Goal: Task Accomplishment & Management: Use online tool/utility

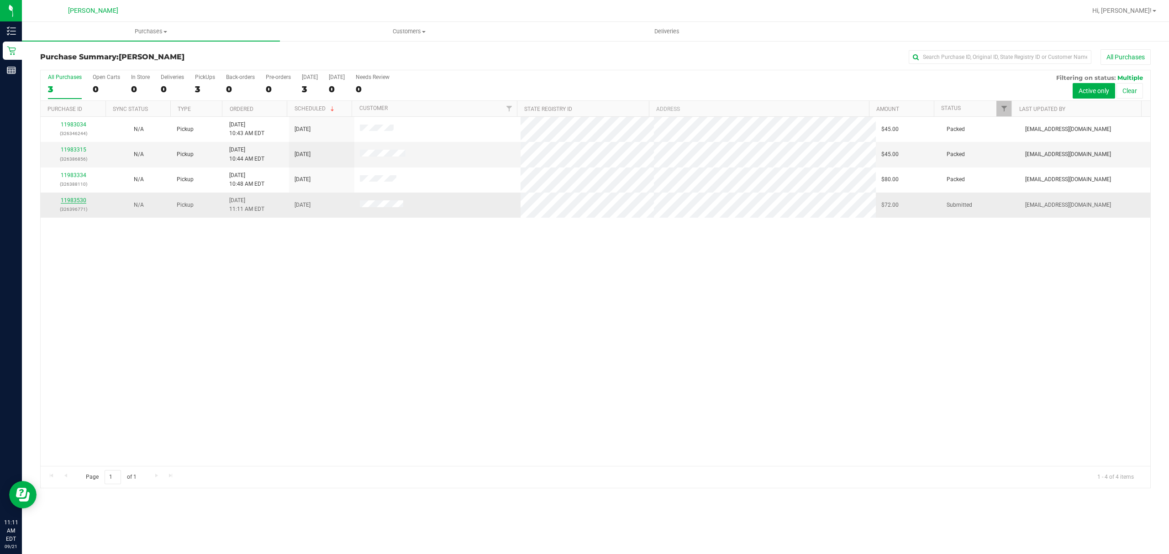
click at [77, 203] on link "11983530" at bounding box center [74, 200] width 26 height 6
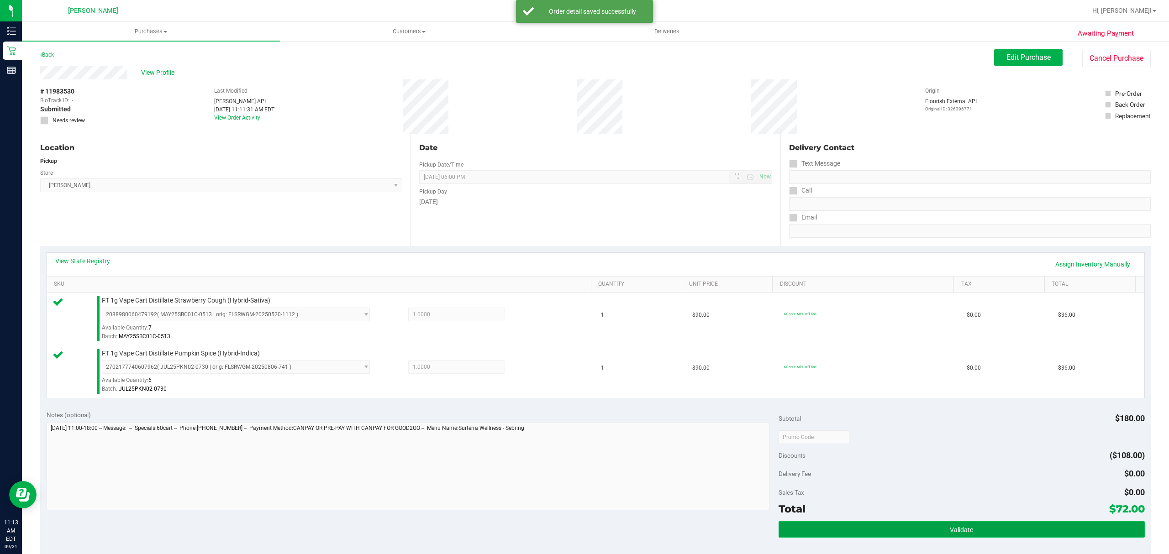
click at [951, 527] on span "Validate" at bounding box center [961, 530] width 23 height 7
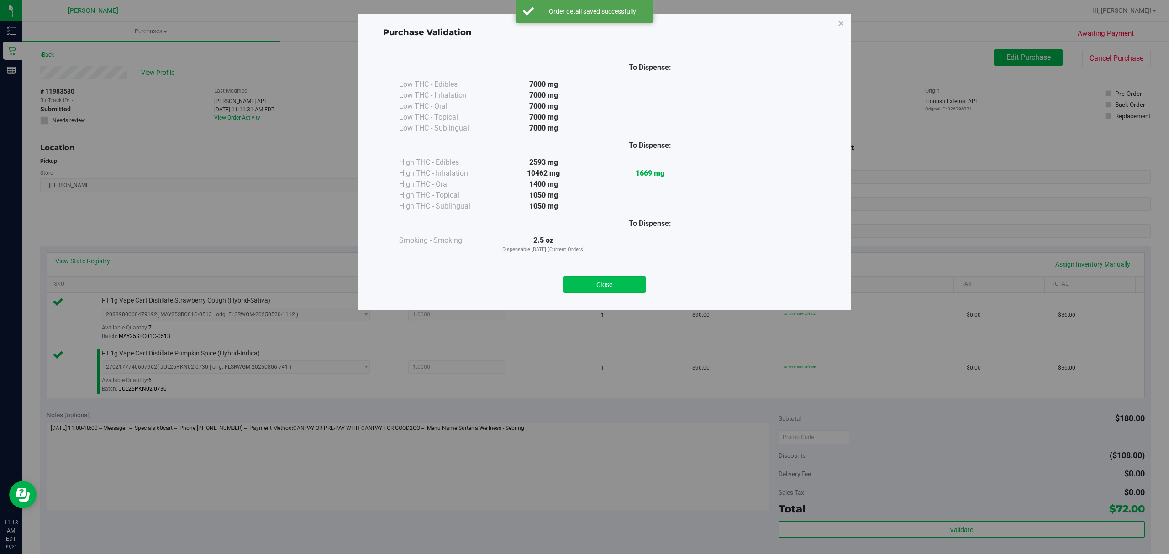
click at [601, 282] on button "Close" at bounding box center [604, 284] width 83 height 16
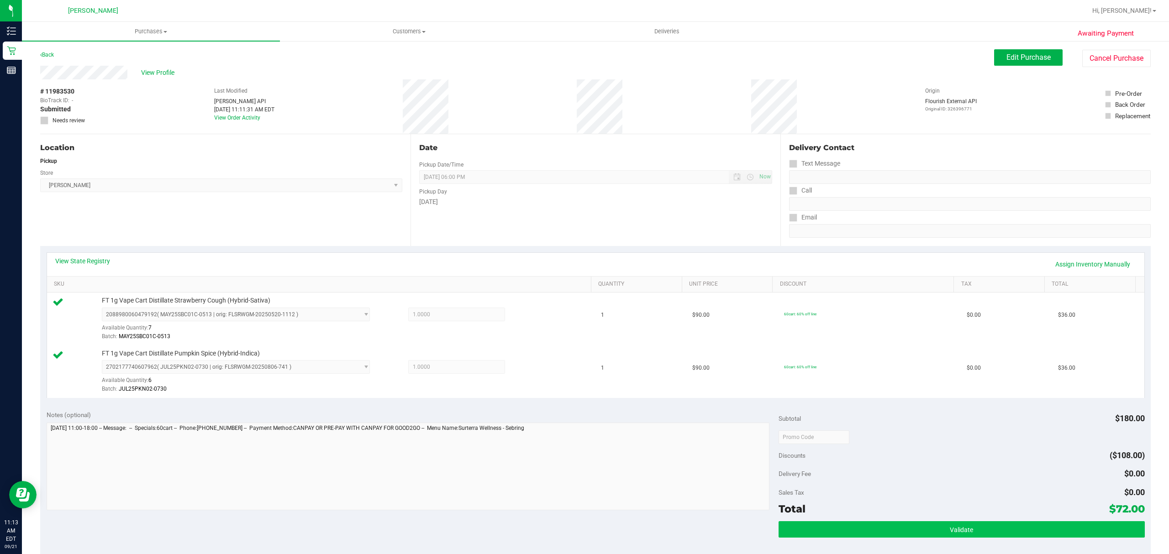
drag, startPoint x: 943, startPoint y: 521, endPoint x: 944, endPoint y: 525, distance: 4.7
click at [944, 525] on div "Subtotal $180.00 Discounts ($108.00) Delivery Fee $0.00 Sales Tax $0.00 Total $…" at bounding box center [962, 487] width 366 height 152
click at [943, 525] on button "Validate" at bounding box center [962, 530] width 366 height 16
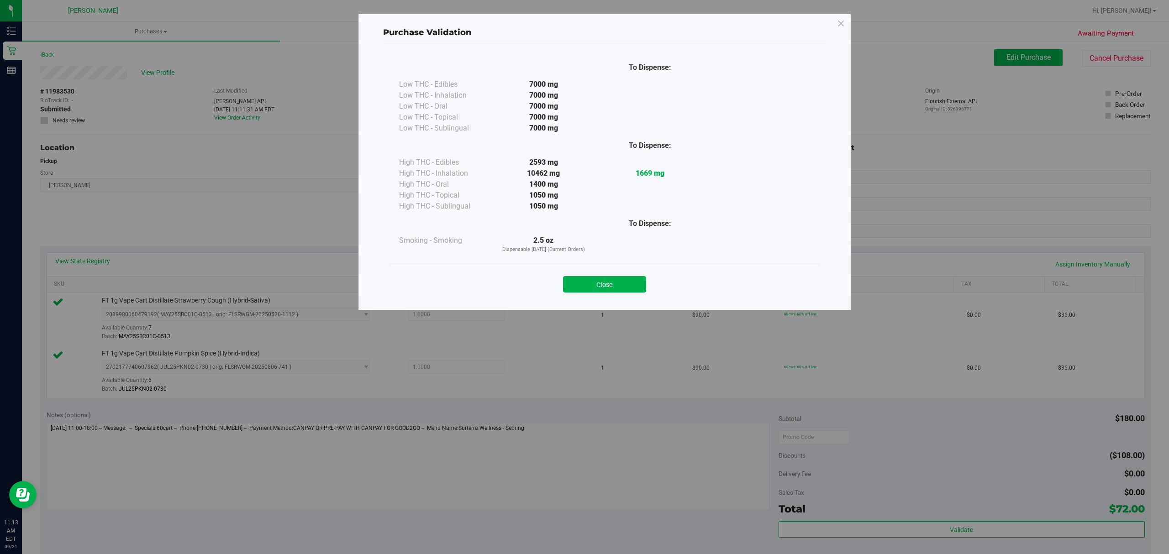
click at [575, 276] on div "Close" at bounding box center [605, 281] width 416 height 23
click at [583, 285] on button "Close" at bounding box center [604, 284] width 83 height 16
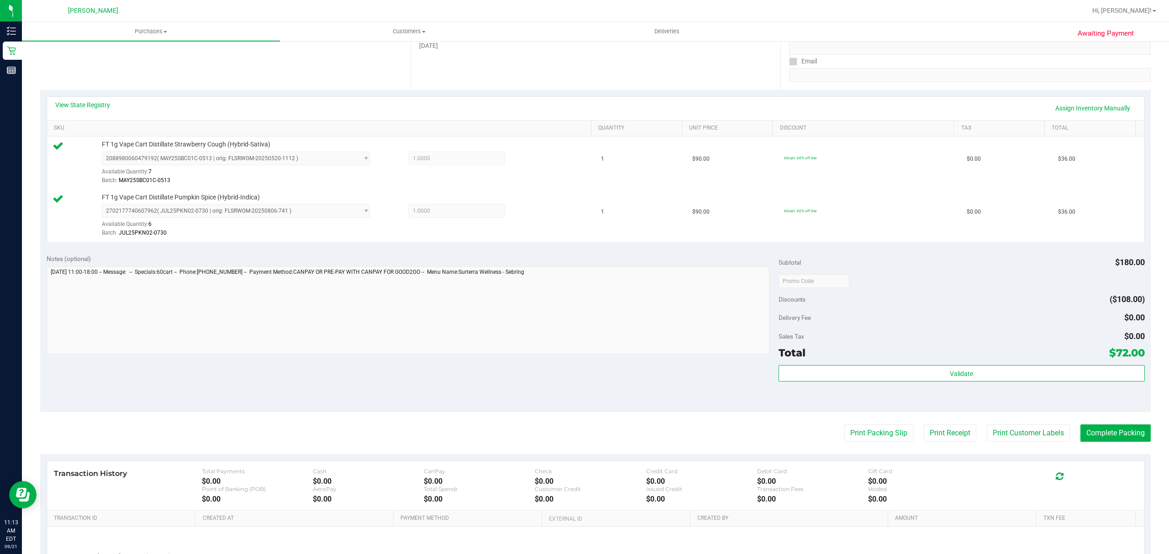
scroll to position [247, 0]
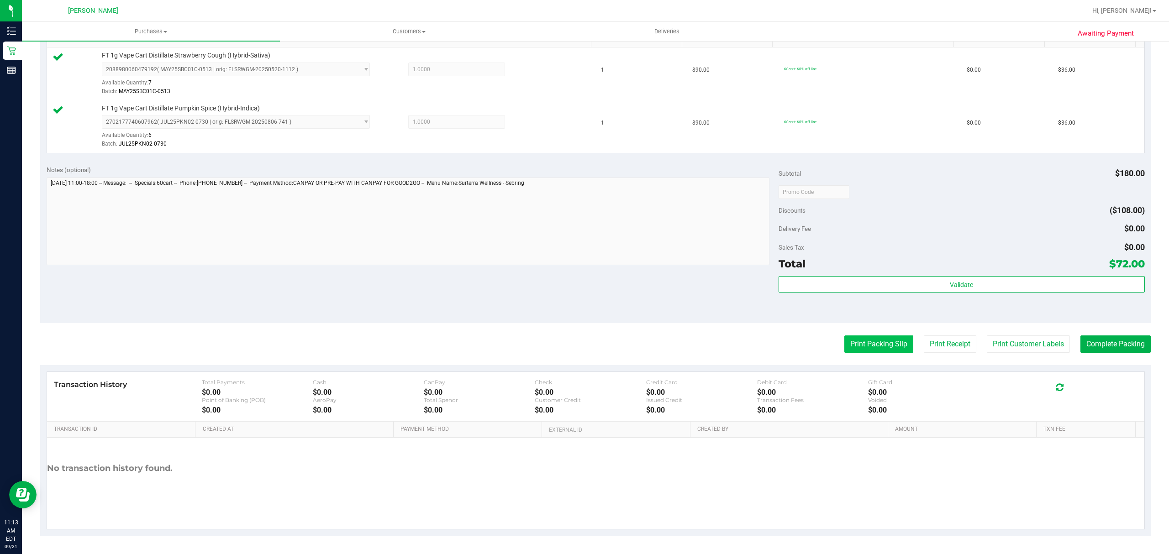
click at [850, 344] on button "Print Packing Slip" at bounding box center [878, 344] width 69 height 17
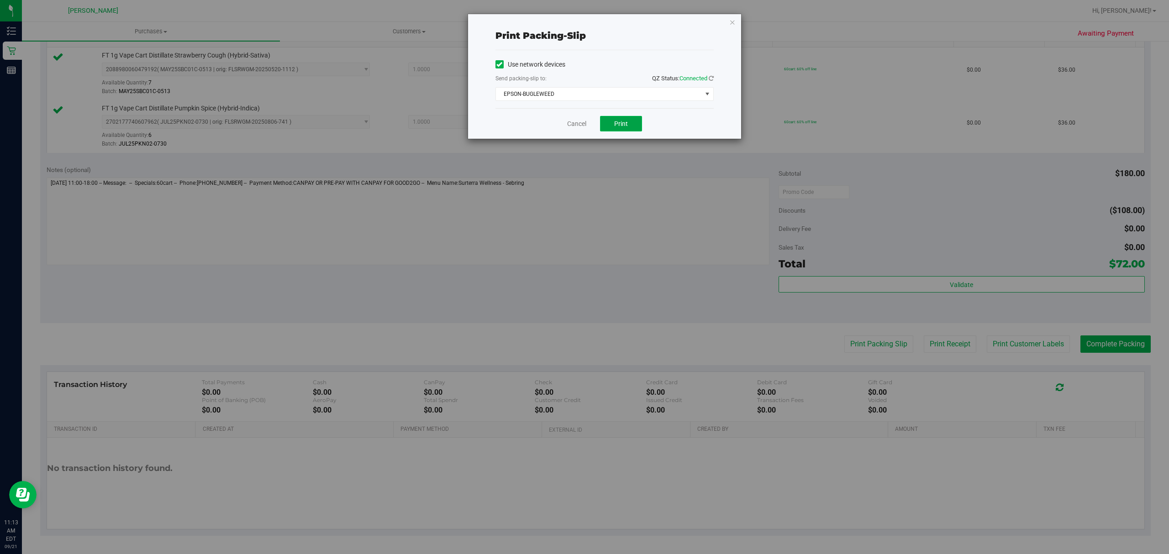
click at [633, 126] on button "Print" at bounding box center [621, 124] width 42 height 16
click at [580, 123] on link "Cancel" at bounding box center [576, 124] width 19 height 10
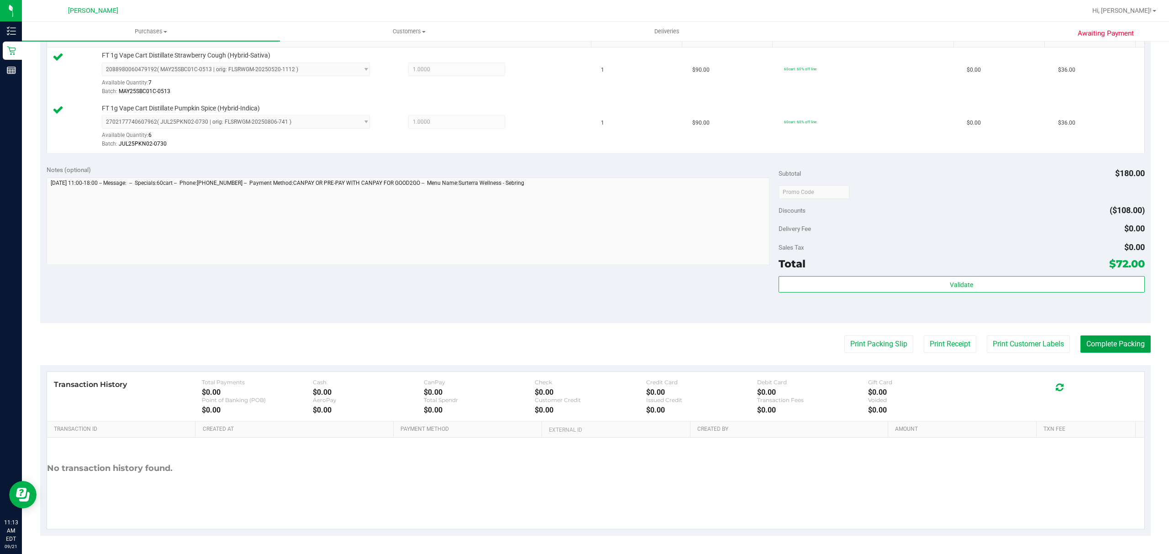
click at [1122, 348] on button "Complete Packing" at bounding box center [1115, 344] width 70 height 17
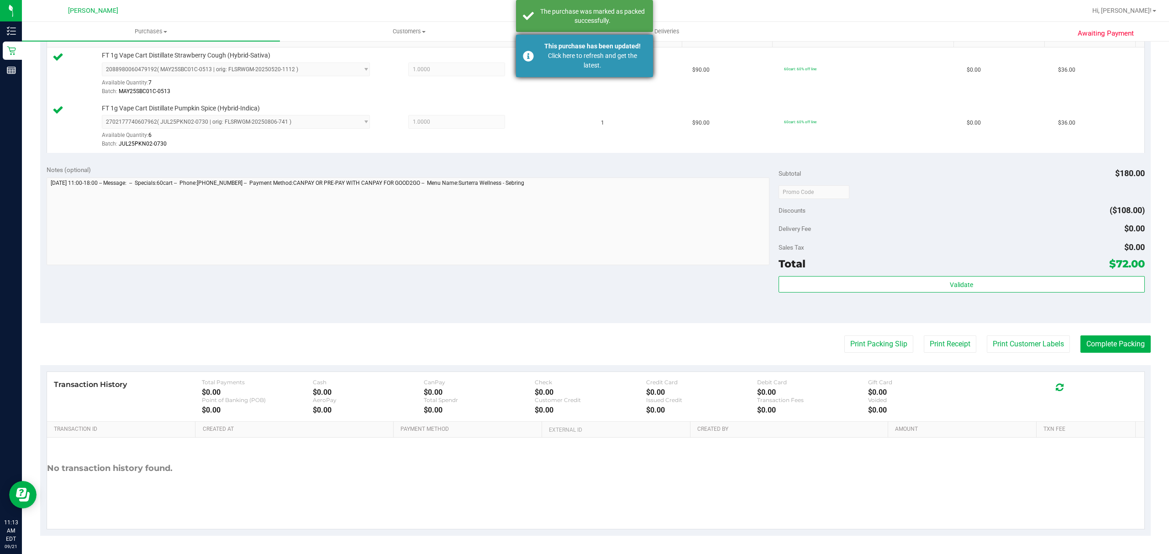
click at [606, 60] on div "Click here to refresh and get the latest." at bounding box center [592, 60] width 107 height 19
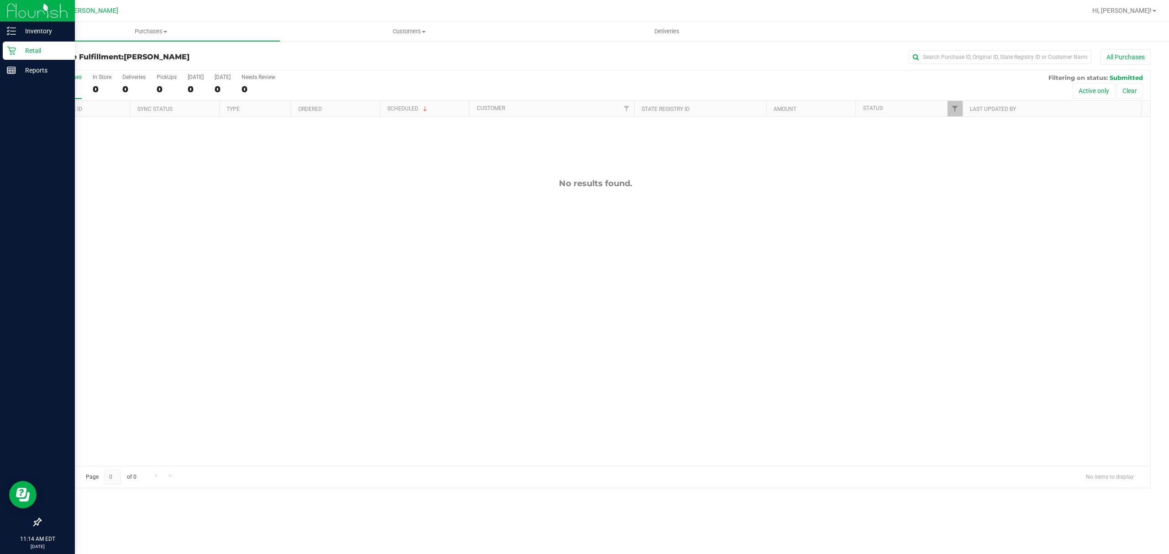
click at [30, 49] on p "Retail" at bounding box center [43, 50] width 55 height 11
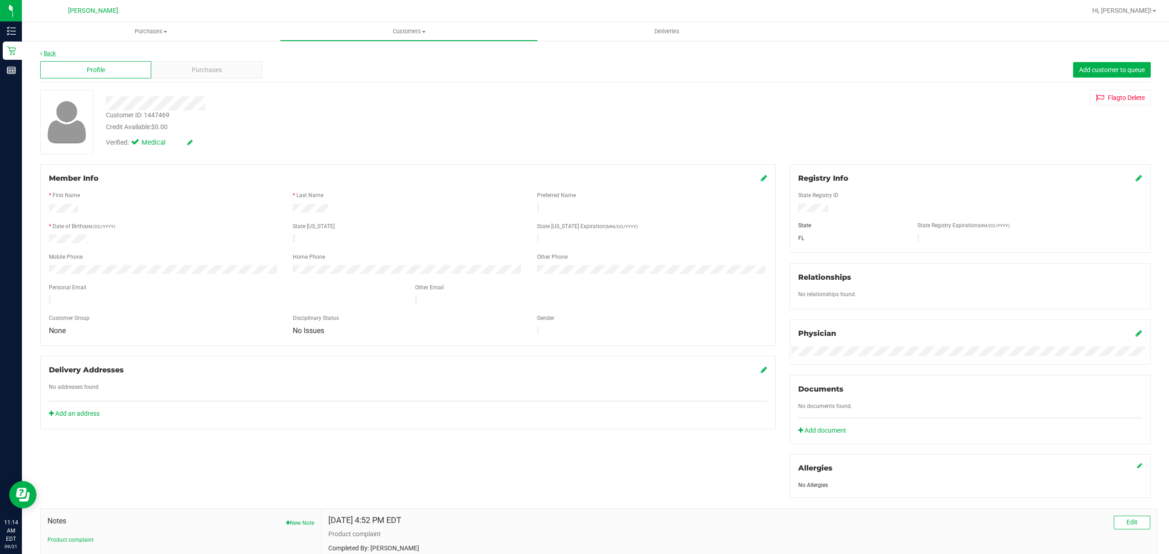
click at [48, 52] on link "Back" at bounding box center [48, 53] width 16 height 6
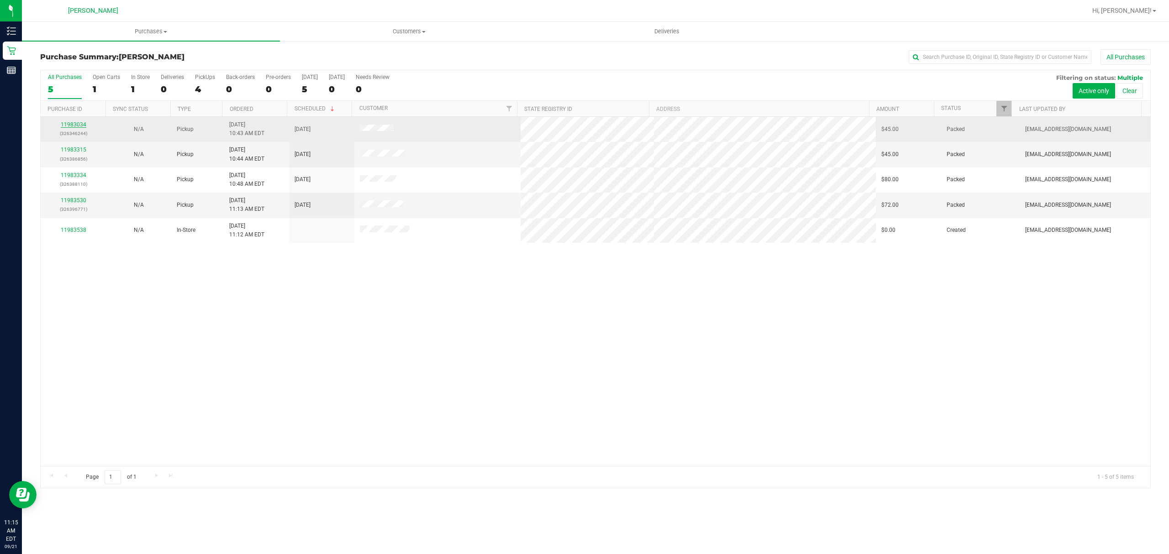
click at [64, 122] on link "11983034" at bounding box center [74, 124] width 26 height 6
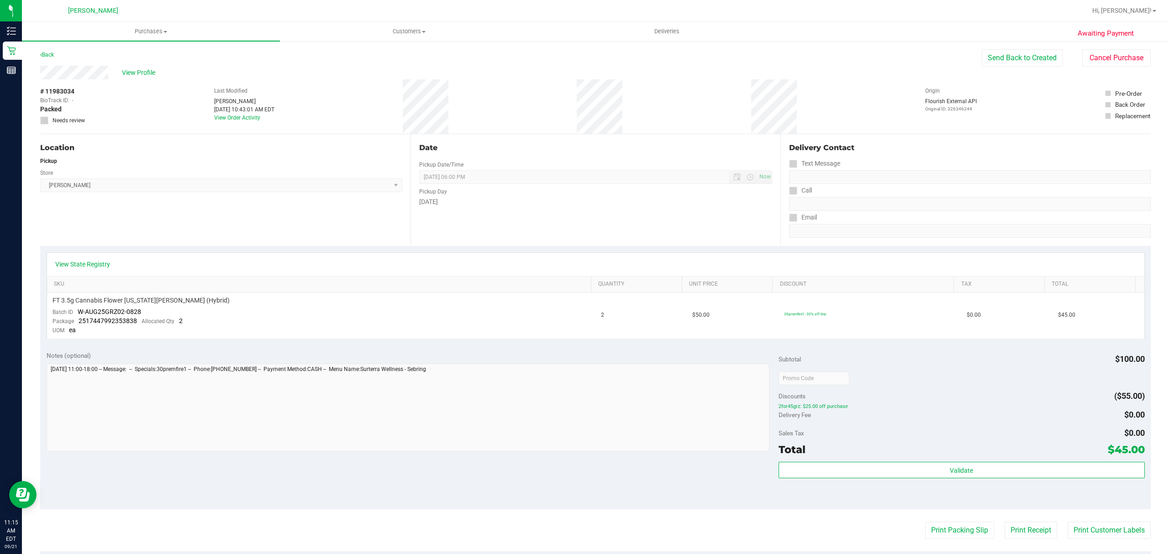
click at [48, 59] on div "Back" at bounding box center [47, 54] width 14 height 11
click at [52, 52] on link "Back" at bounding box center [47, 55] width 14 height 6
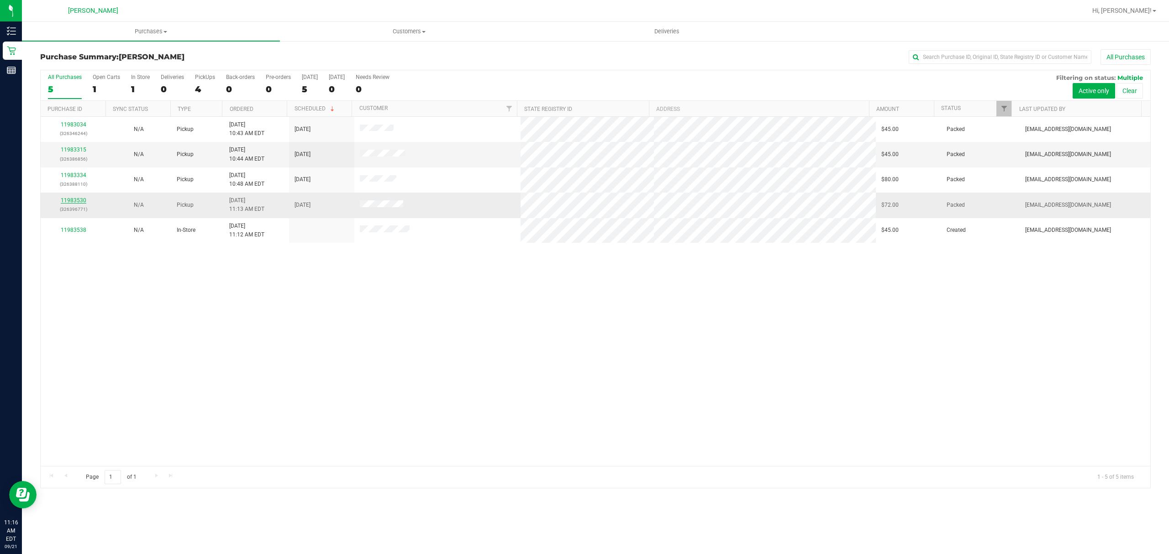
click at [73, 201] on link "11983530" at bounding box center [74, 200] width 26 height 6
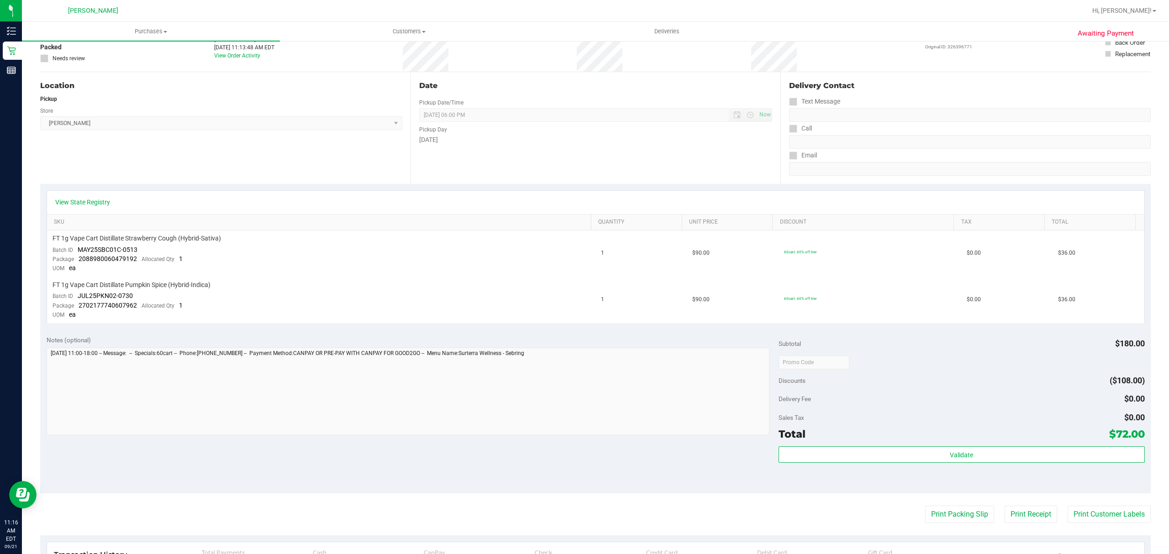
scroll to position [61, 0]
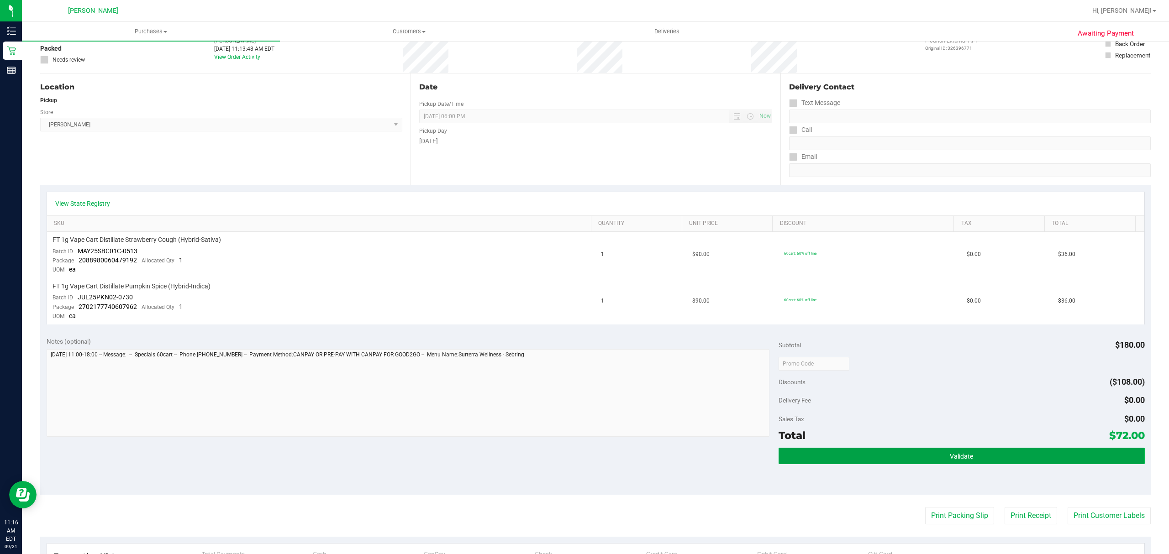
click at [928, 452] on button "Validate" at bounding box center [962, 456] width 366 height 16
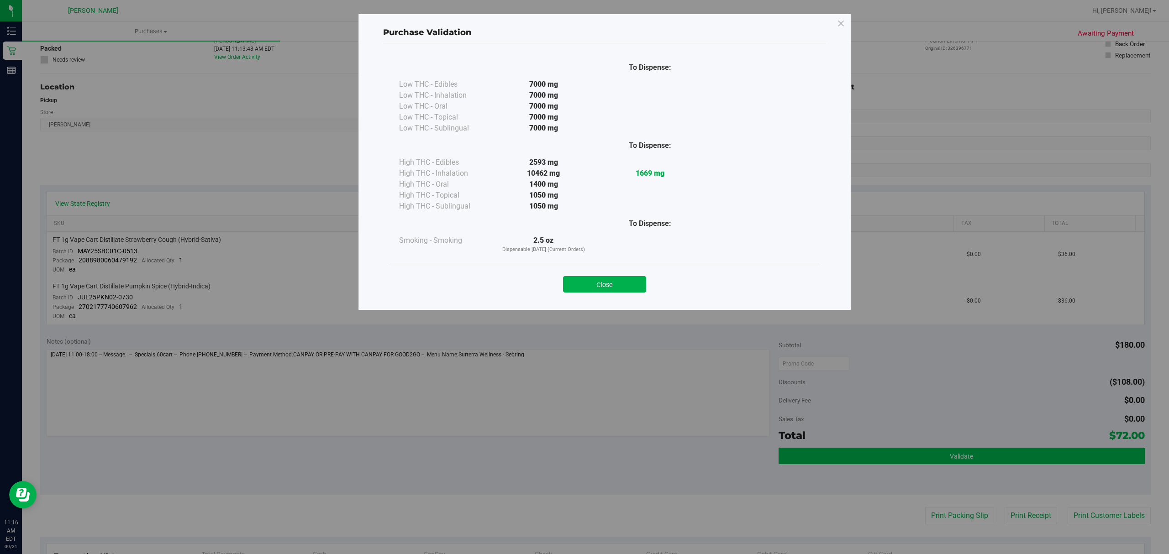
click at [928, 452] on body "Purchase Validation To Dispense: Low THC - Edibles 7000 mg" at bounding box center [584, 277] width 1169 height 554
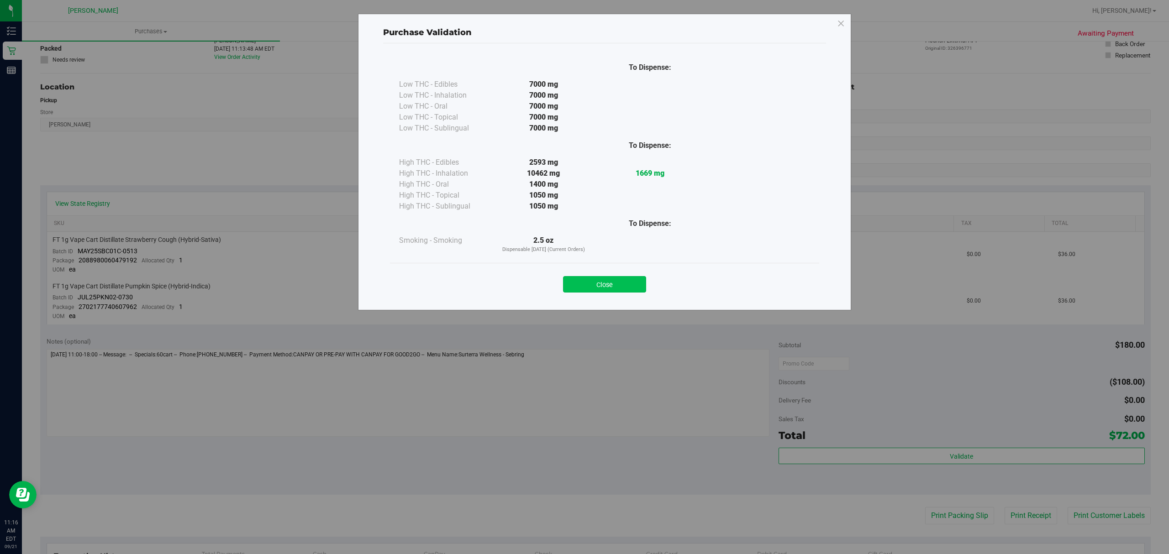
click at [593, 289] on button "Close" at bounding box center [604, 284] width 83 height 16
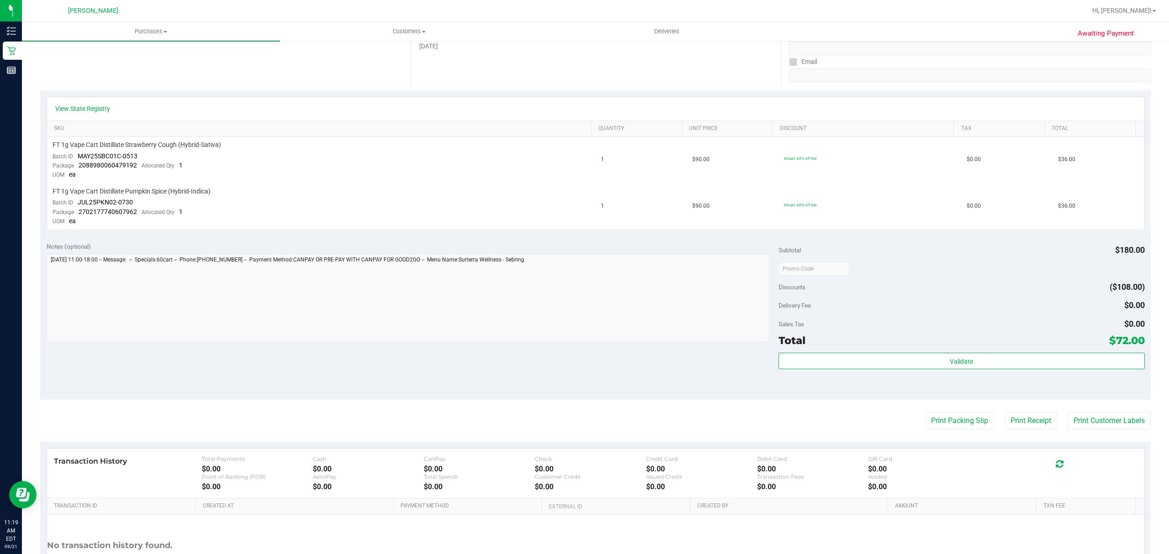
scroll to position [231, 0]
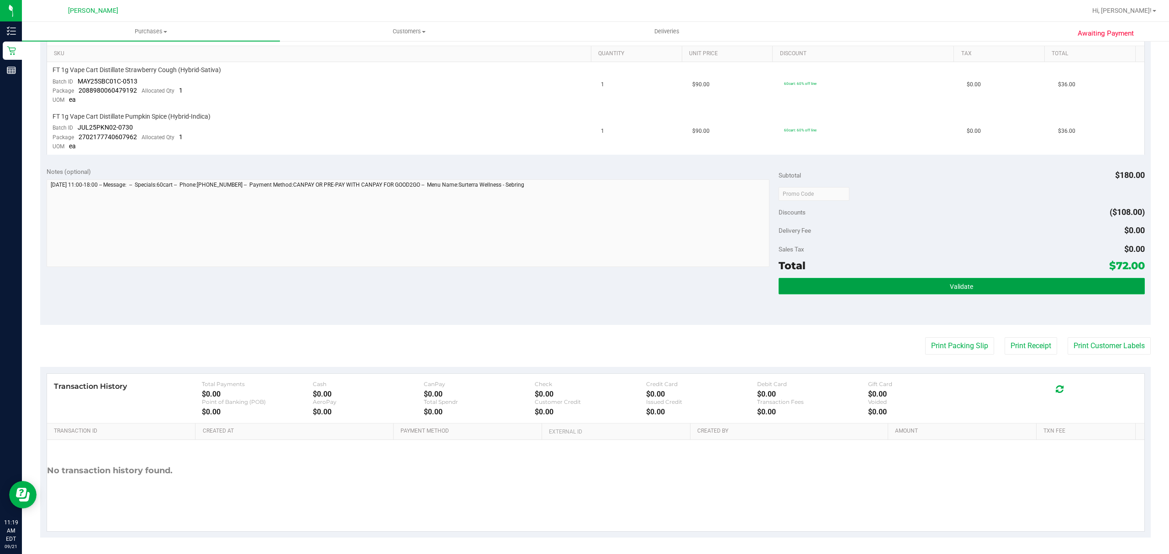
click at [961, 289] on button "Validate" at bounding box center [962, 286] width 366 height 16
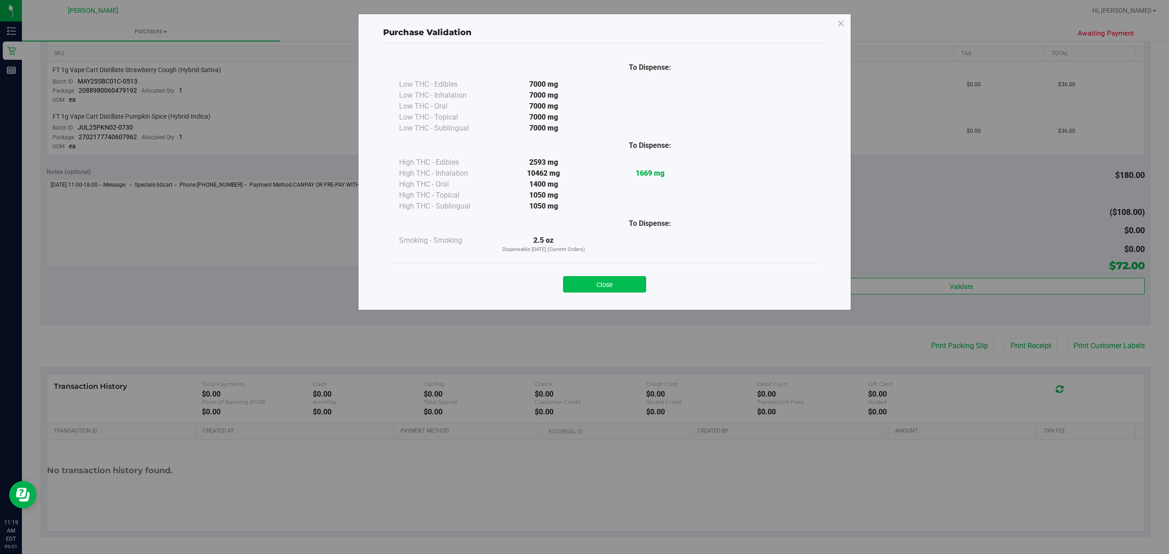
click at [598, 284] on button "Close" at bounding box center [604, 284] width 83 height 16
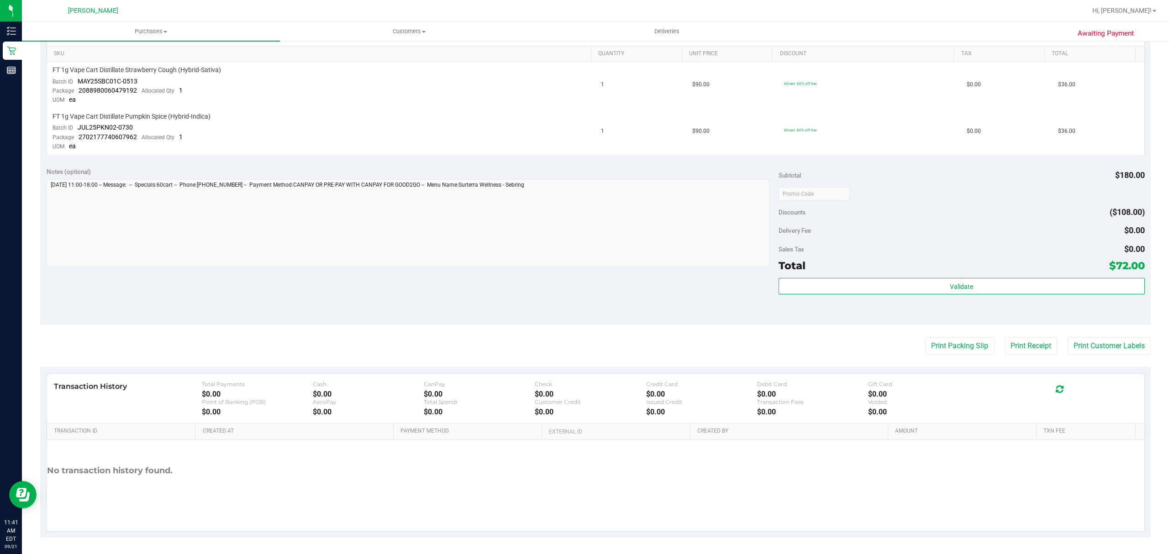
scroll to position [0, 0]
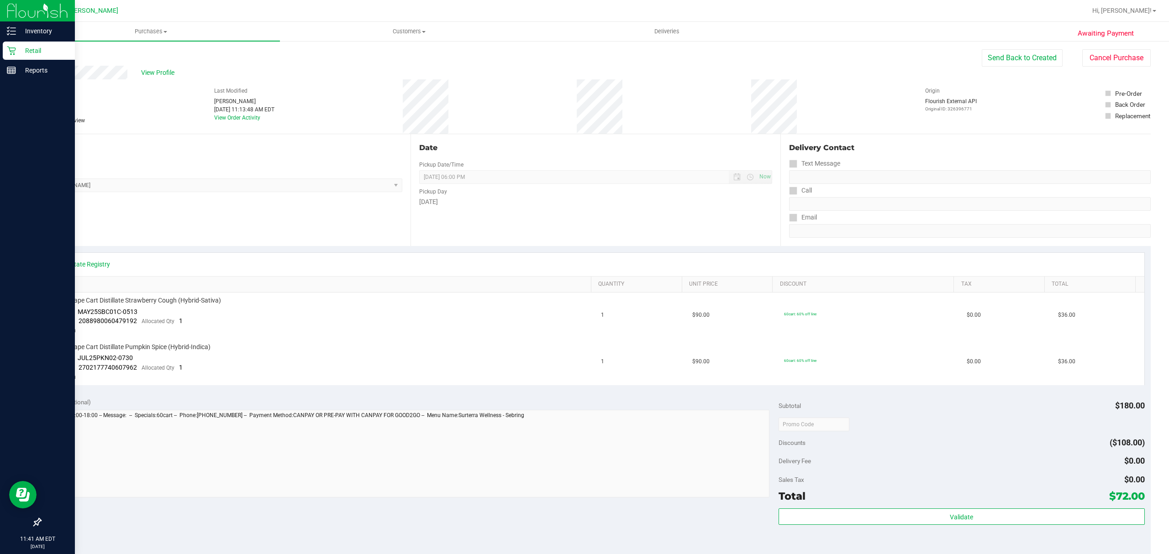
click at [10, 48] on icon at bounding box center [11, 51] width 9 height 9
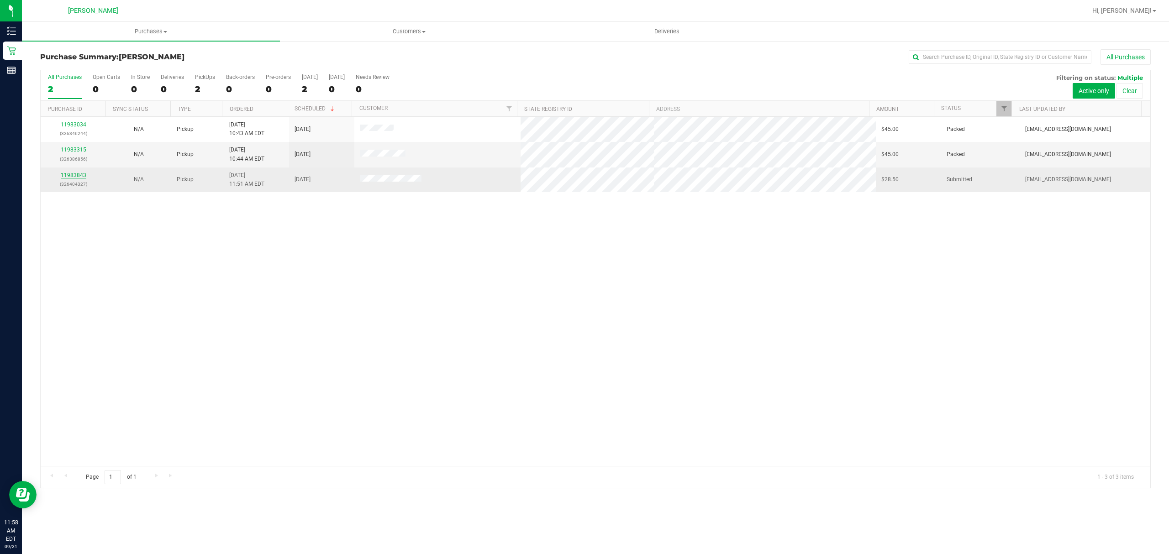
click at [70, 174] on link "11983843" at bounding box center [74, 175] width 26 height 6
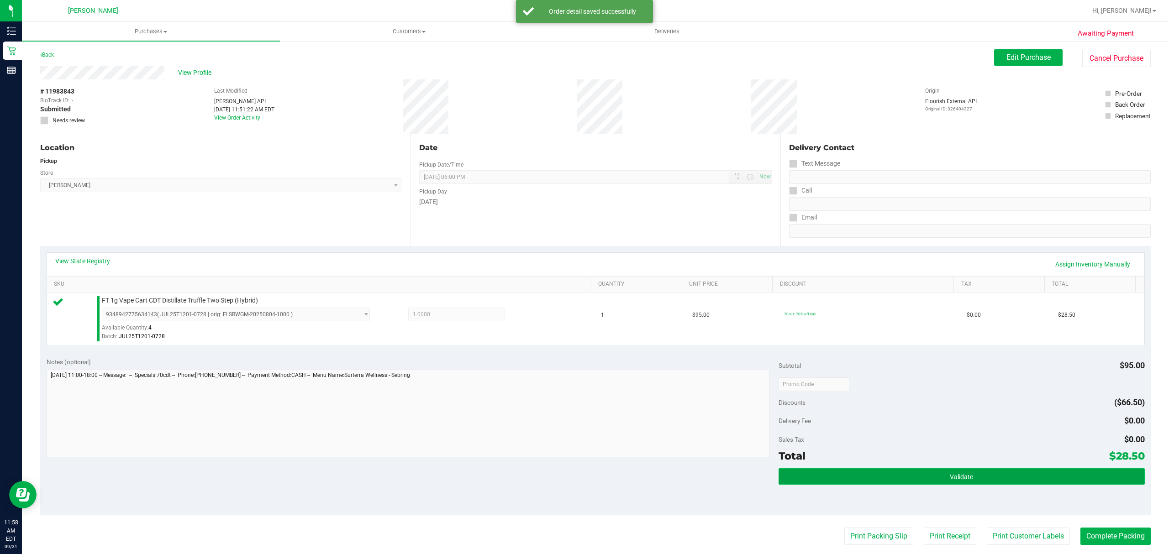
click at [1020, 476] on button "Validate" at bounding box center [962, 477] width 366 height 16
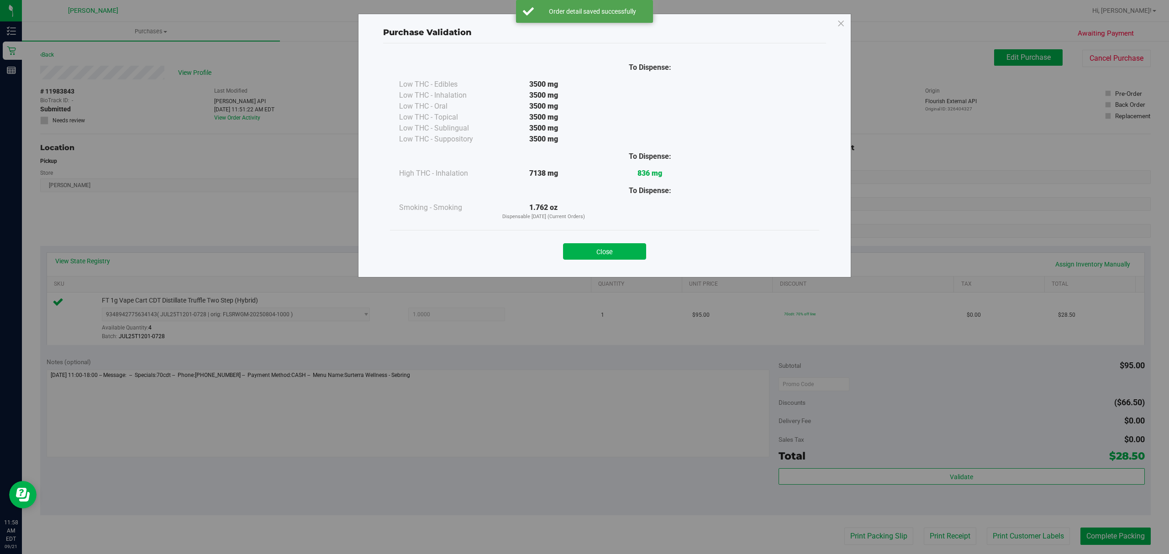
click at [616, 245] on button "Close" at bounding box center [604, 251] width 83 height 16
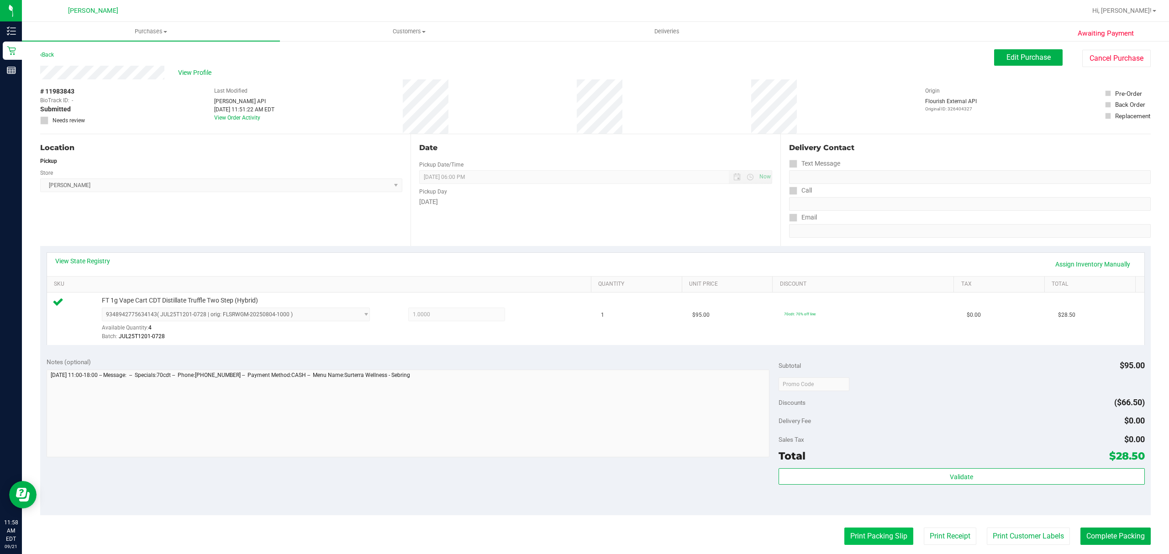
click at [853, 537] on button "Print Packing Slip" at bounding box center [878, 536] width 69 height 17
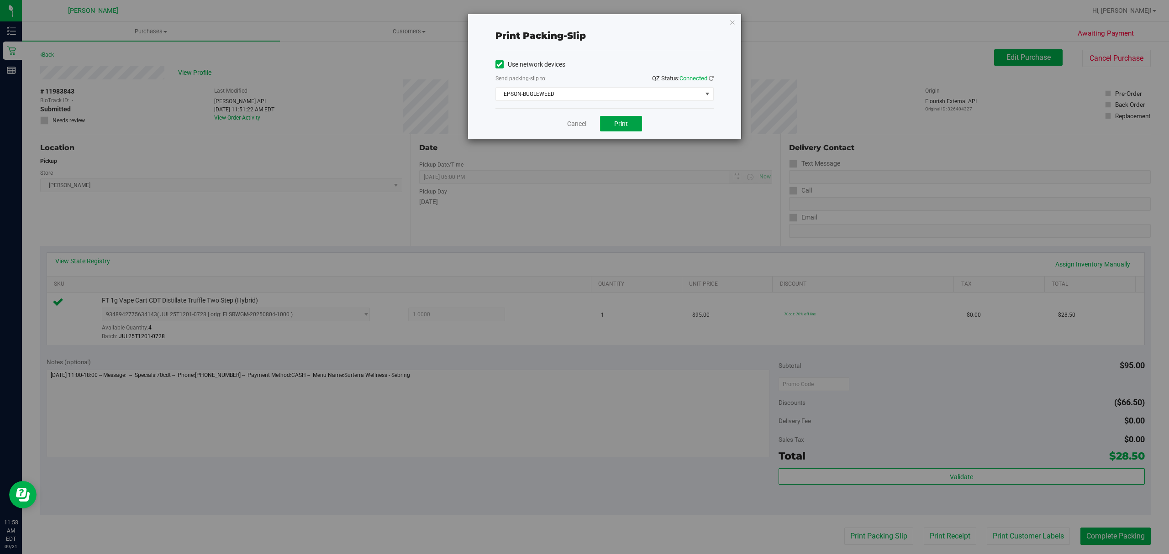
click at [611, 127] on button "Print" at bounding box center [621, 124] width 42 height 16
click at [570, 129] on link "Cancel" at bounding box center [576, 124] width 19 height 10
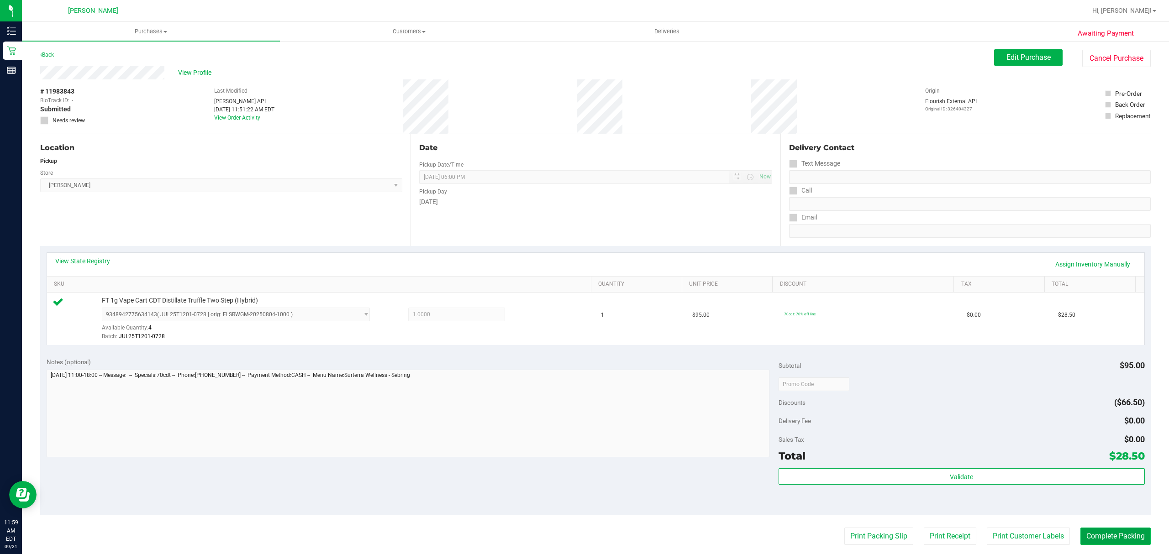
click at [1118, 536] on button "Complete Packing" at bounding box center [1115, 536] width 70 height 17
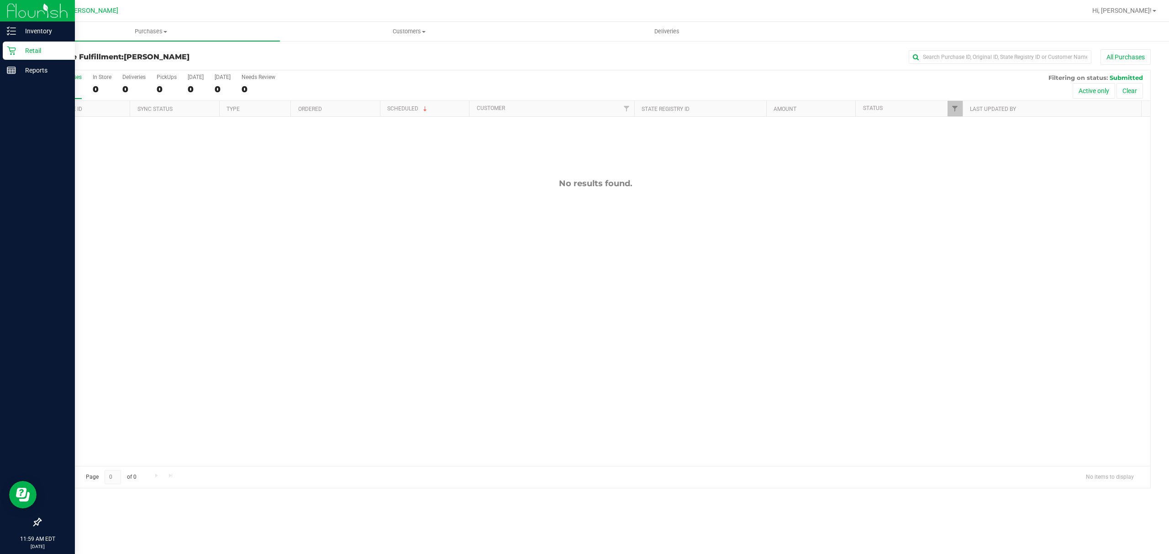
click at [33, 44] on div "Retail" at bounding box center [39, 51] width 72 height 18
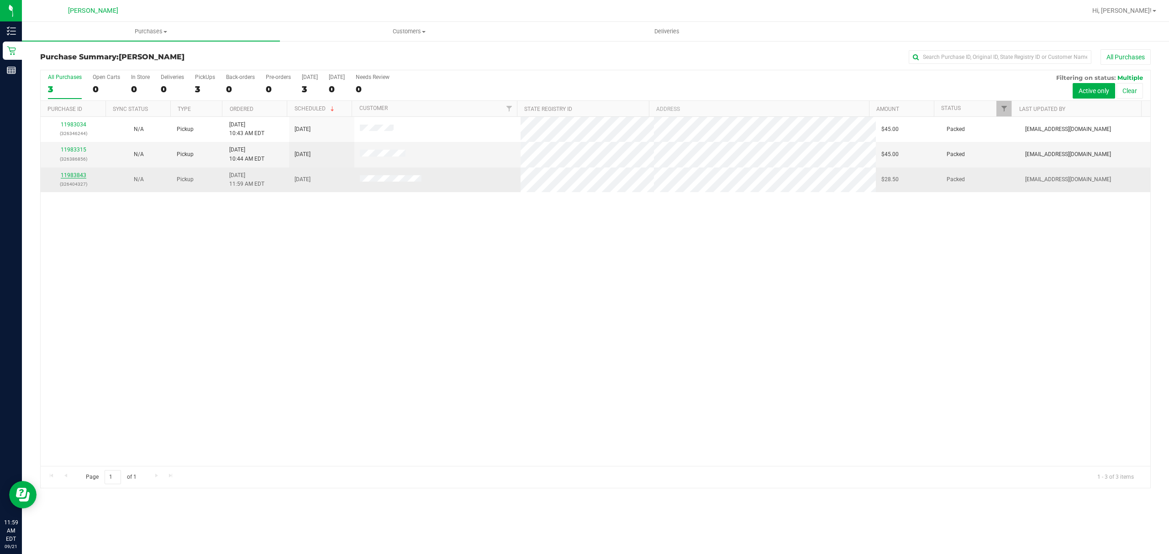
click at [68, 176] on link "11983843" at bounding box center [74, 175] width 26 height 6
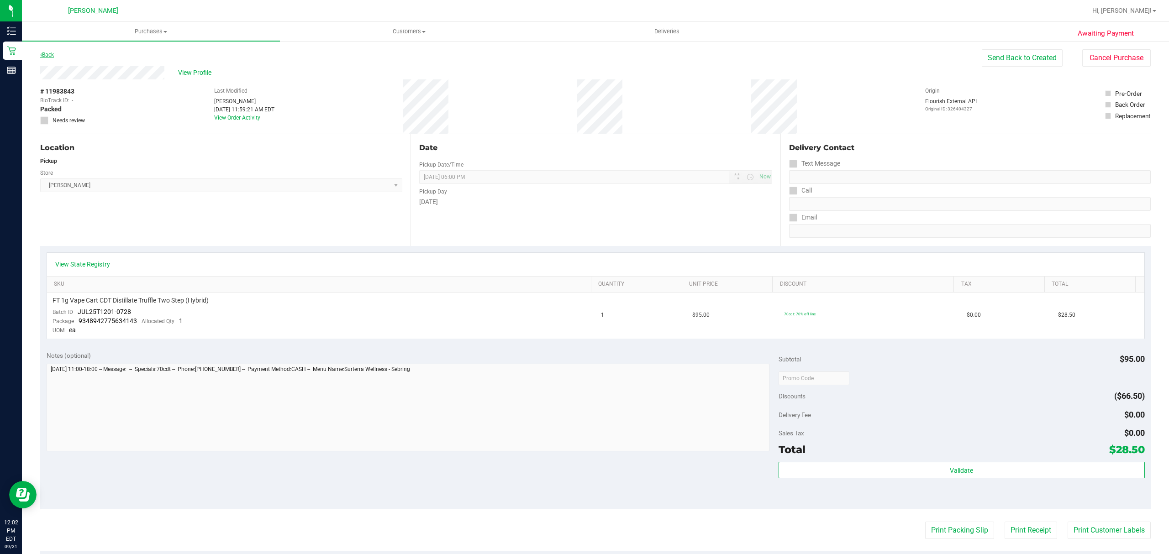
click at [51, 52] on link "Back" at bounding box center [47, 55] width 14 height 6
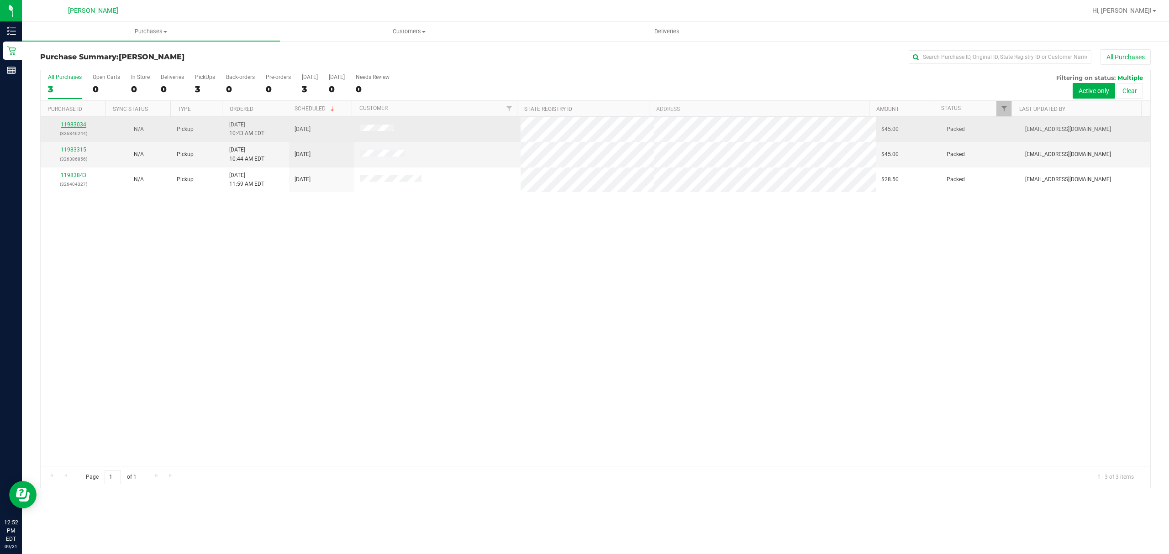
click at [75, 123] on link "11983034" at bounding box center [74, 124] width 26 height 6
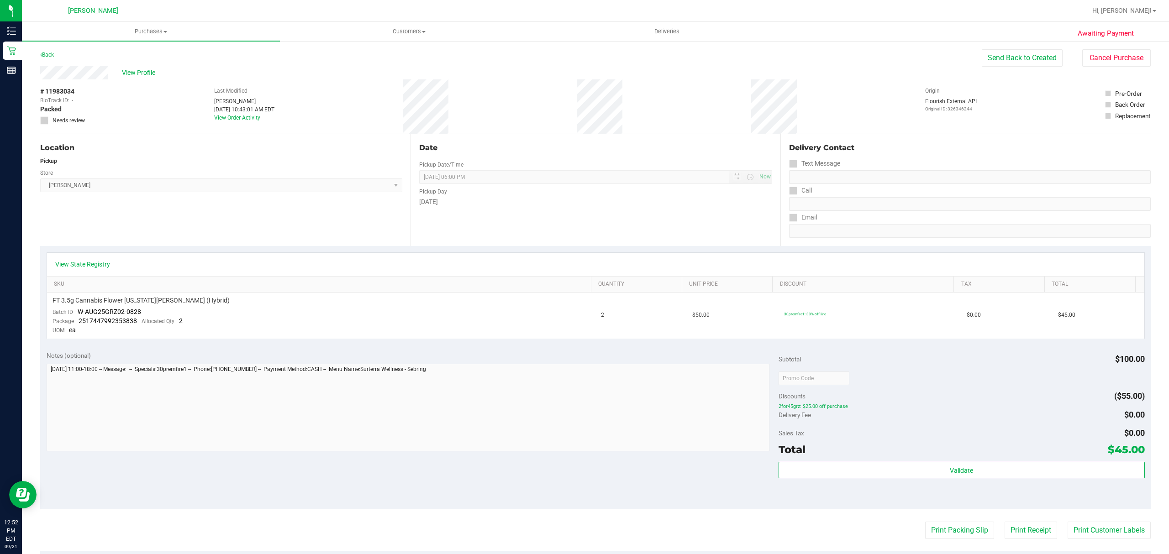
click at [48, 58] on div "Back" at bounding box center [47, 54] width 14 height 11
click at [46, 53] on link "Back" at bounding box center [47, 55] width 14 height 6
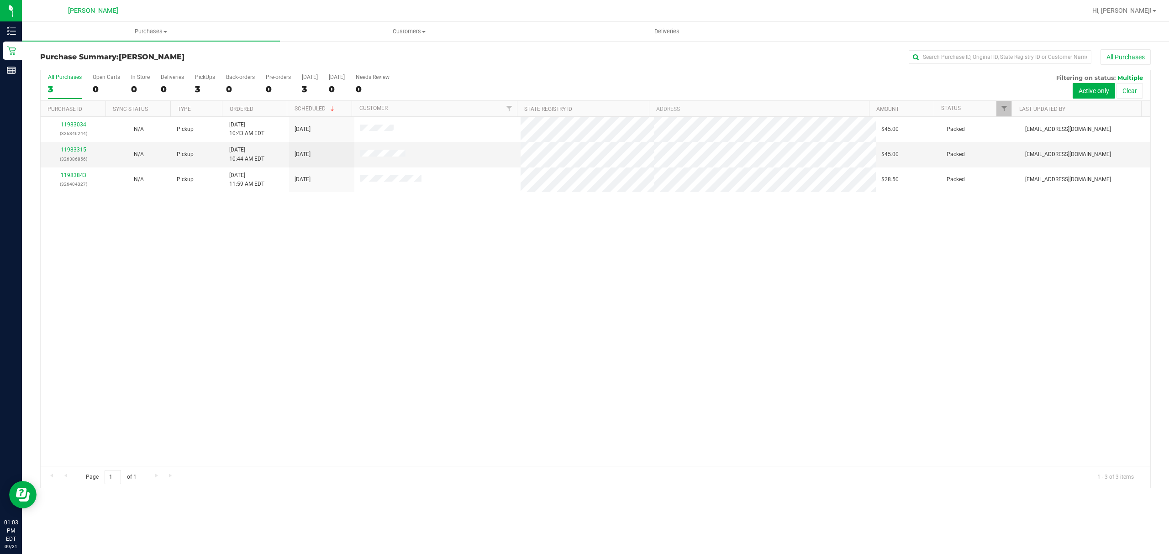
click at [1167, 31] on ul "Purchases Summary of purchases Fulfillment All purchases Customers All customer…" at bounding box center [606, 32] width 1169 height 20
click at [66, 151] on link "11983315" at bounding box center [74, 150] width 26 height 6
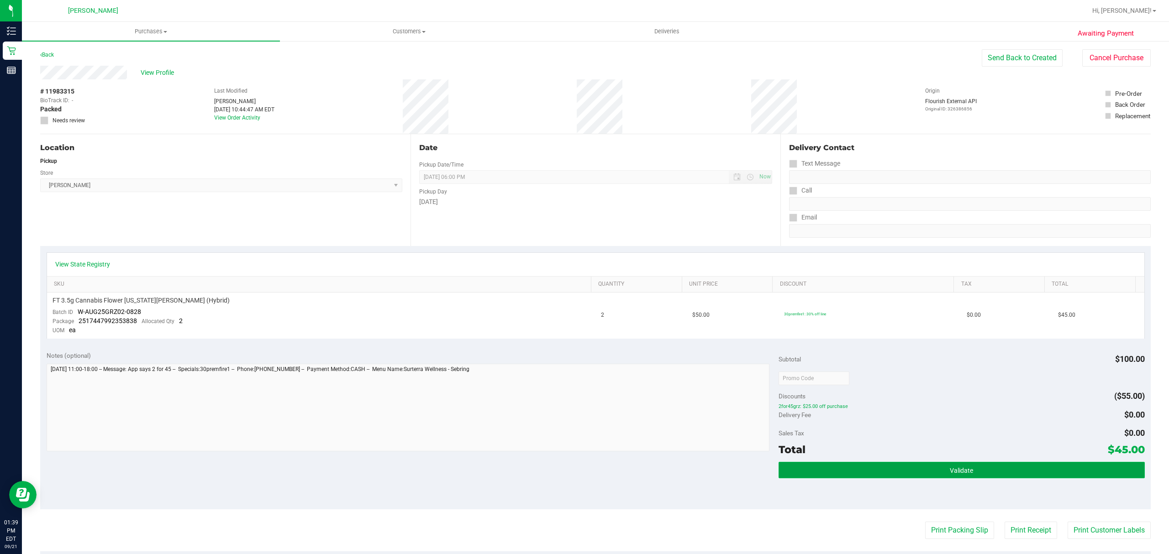
click at [963, 463] on button "Validate" at bounding box center [962, 470] width 366 height 16
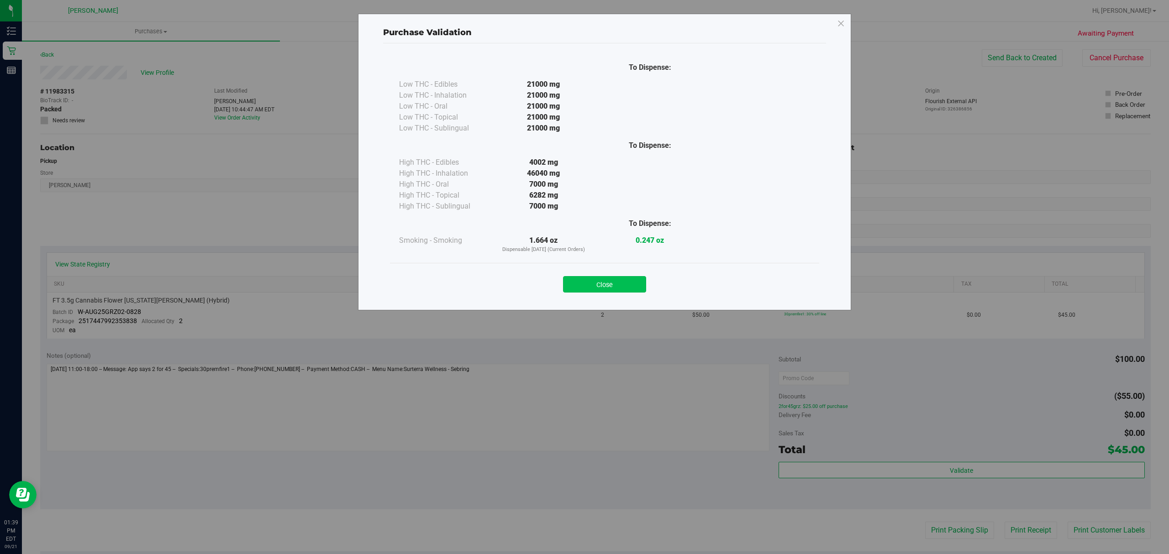
click at [623, 288] on button "Close" at bounding box center [604, 284] width 83 height 16
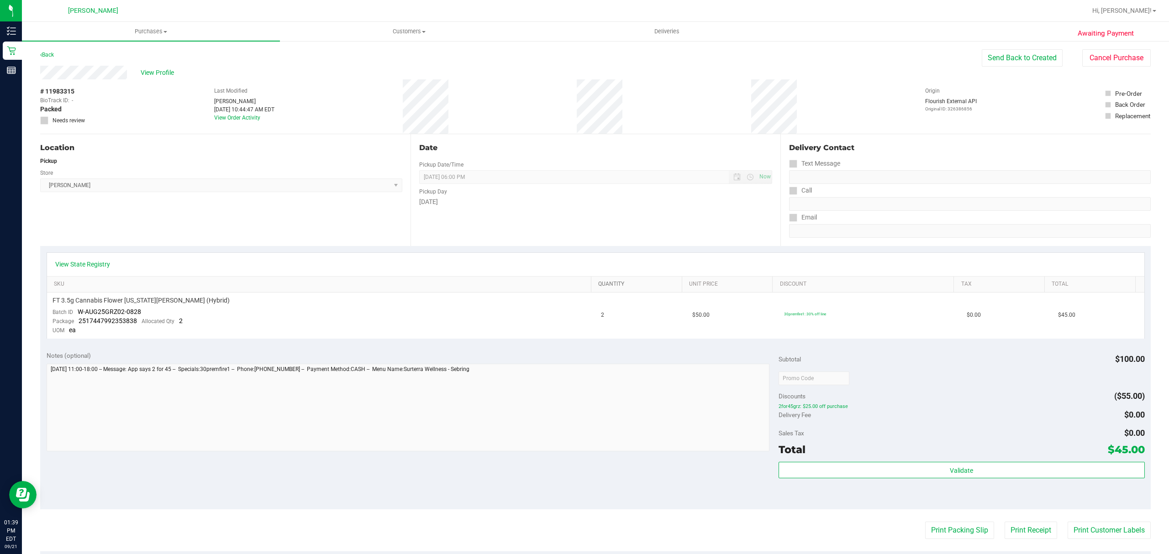
click at [623, 288] on link "Quantity" at bounding box center [638, 284] width 80 height 7
click at [631, 221] on div "Date Pickup Date/Time 09/21/2025 Now 09/21/2025 06:00 PM Now Pickup Day Sunday" at bounding box center [596, 190] width 370 height 112
click at [446, 276] on div "View State Registry" at bounding box center [595, 264] width 1097 height 23
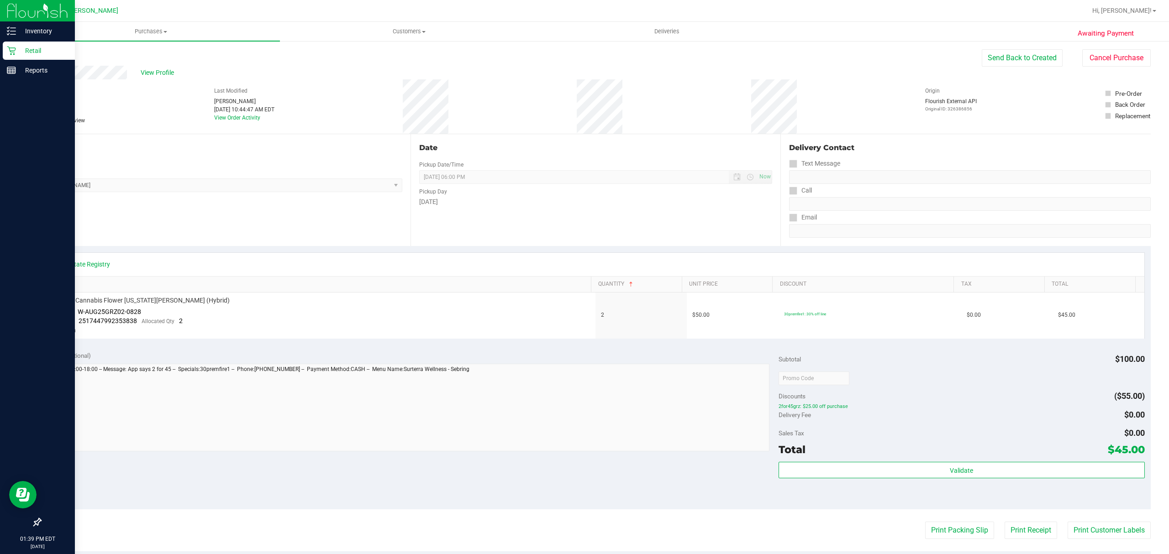
click at [42, 53] on p "Retail" at bounding box center [43, 50] width 55 height 11
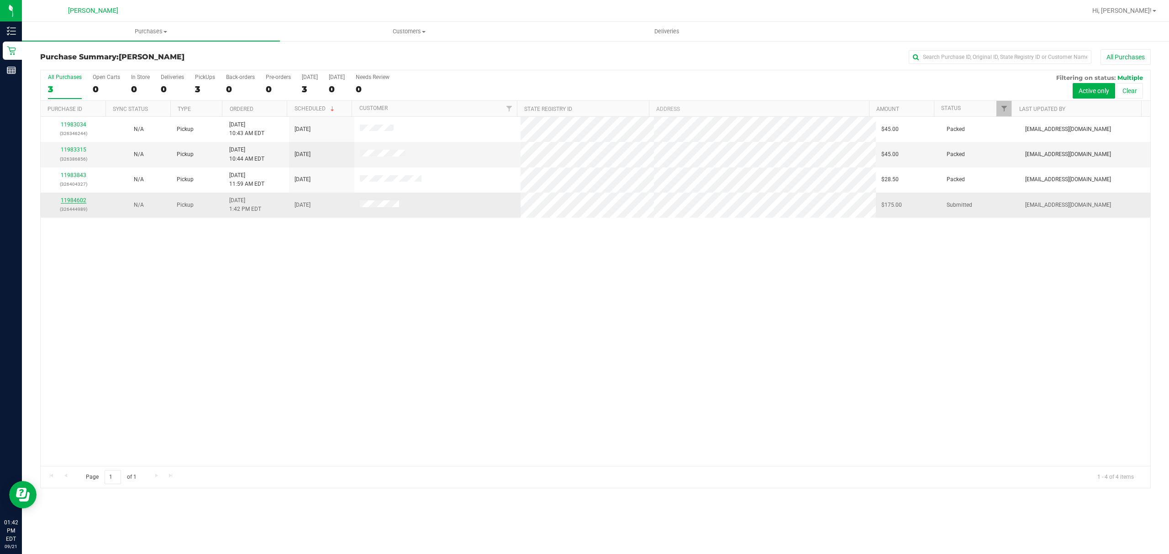
click at [81, 202] on link "11984602" at bounding box center [74, 200] width 26 height 6
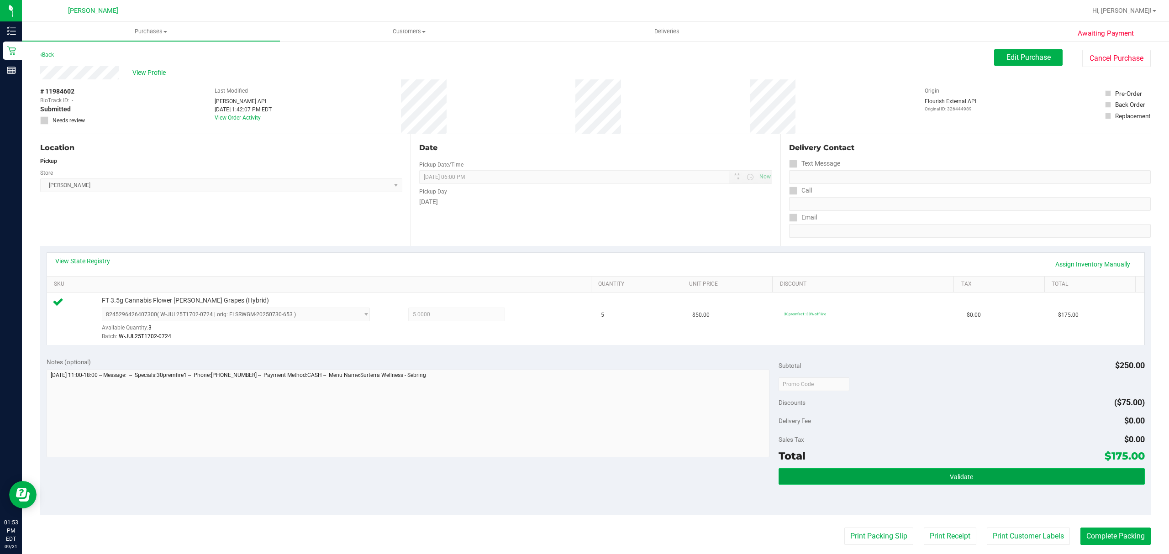
click at [961, 480] on span "Validate" at bounding box center [961, 477] width 23 height 7
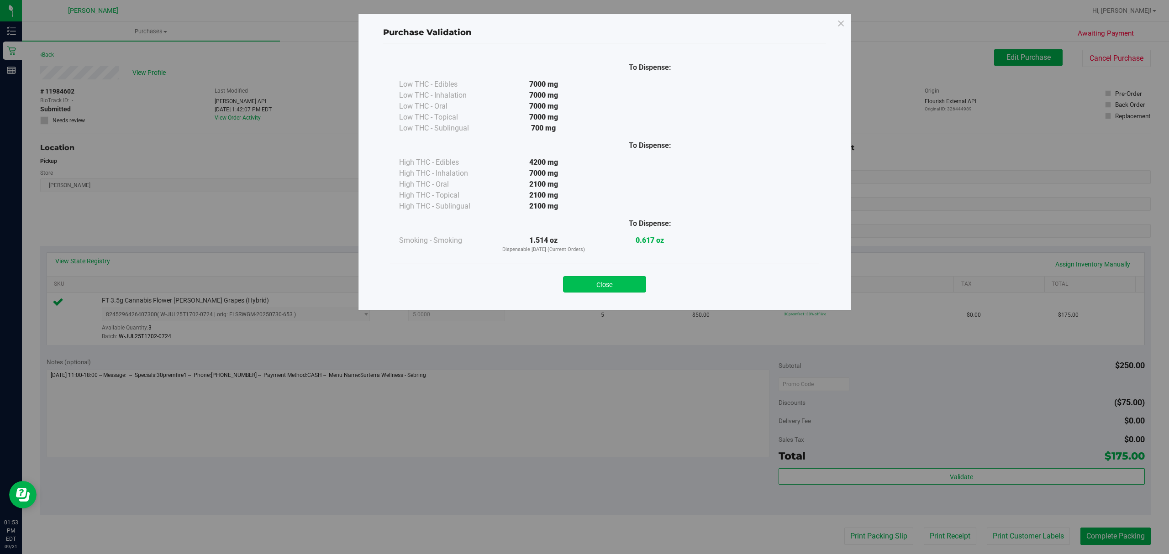
click at [612, 283] on button "Close" at bounding box center [604, 284] width 83 height 16
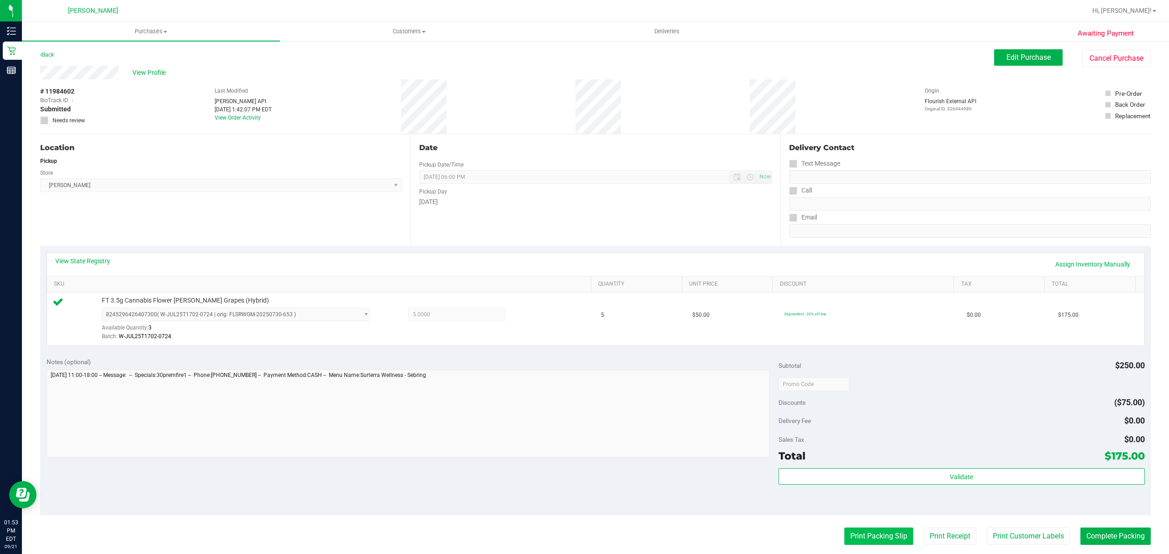
click at [858, 533] on button "Print Packing Slip" at bounding box center [878, 536] width 69 height 17
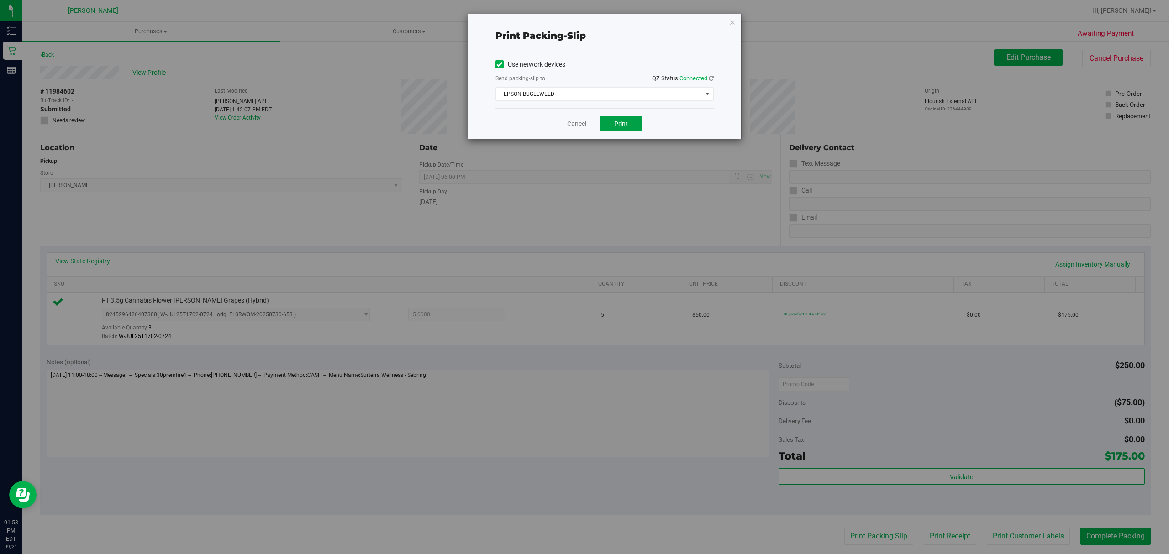
click at [612, 124] on button "Print" at bounding box center [621, 124] width 42 height 16
click at [572, 127] on link "Cancel" at bounding box center [576, 124] width 19 height 10
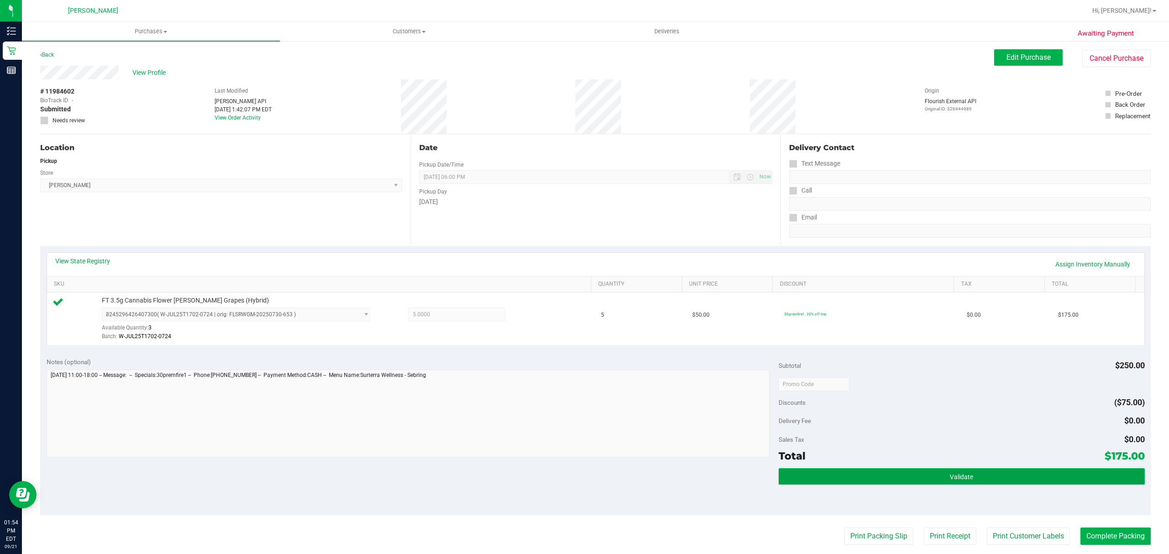
click at [1013, 473] on button "Validate" at bounding box center [962, 477] width 366 height 16
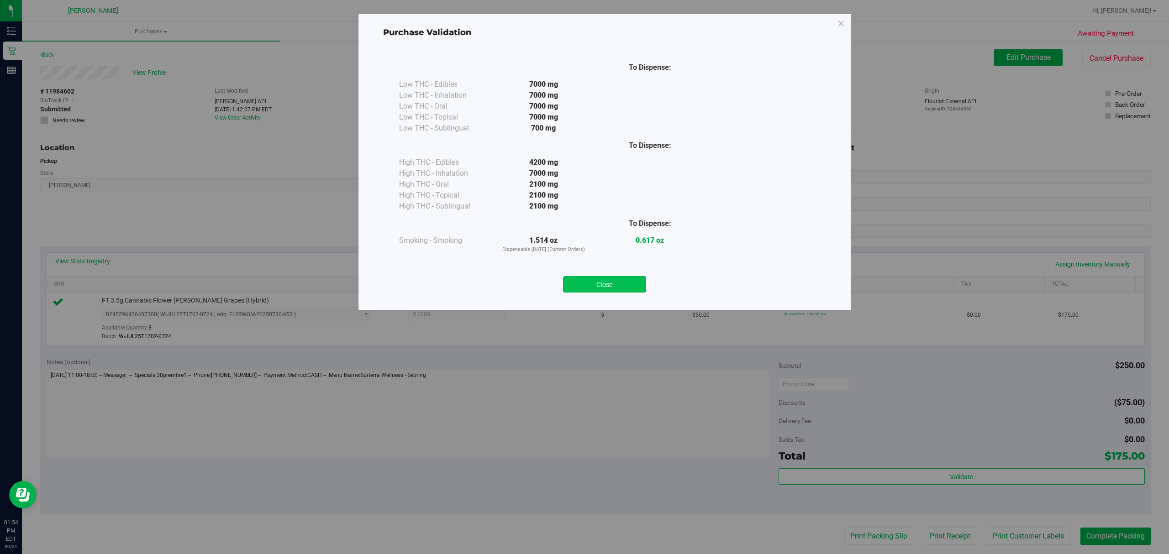
click at [616, 284] on button "Close" at bounding box center [604, 284] width 83 height 16
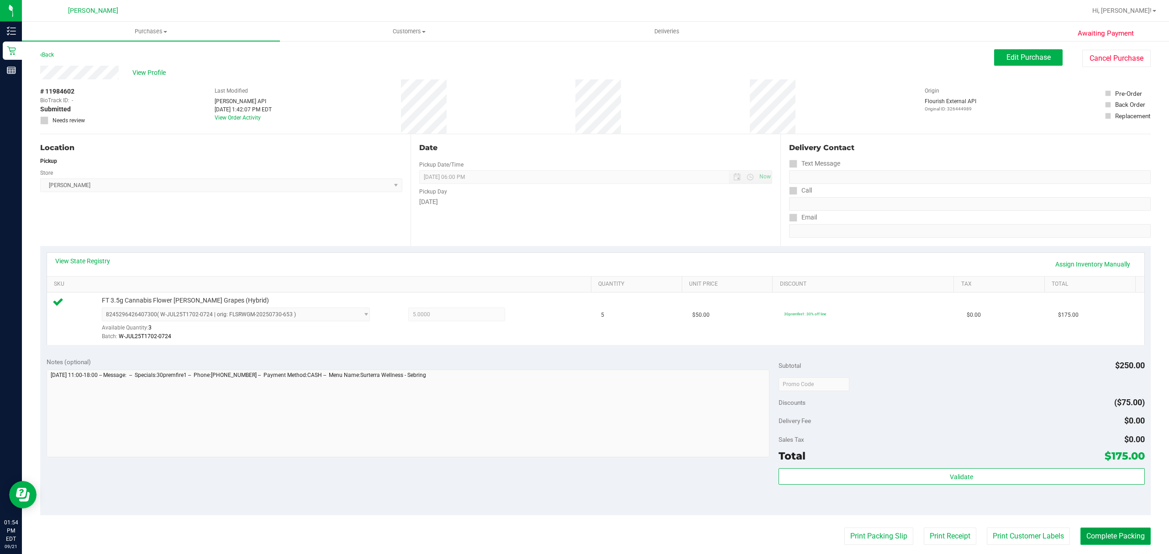
click at [1091, 538] on button "Complete Packing" at bounding box center [1115, 536] width 70 height 17
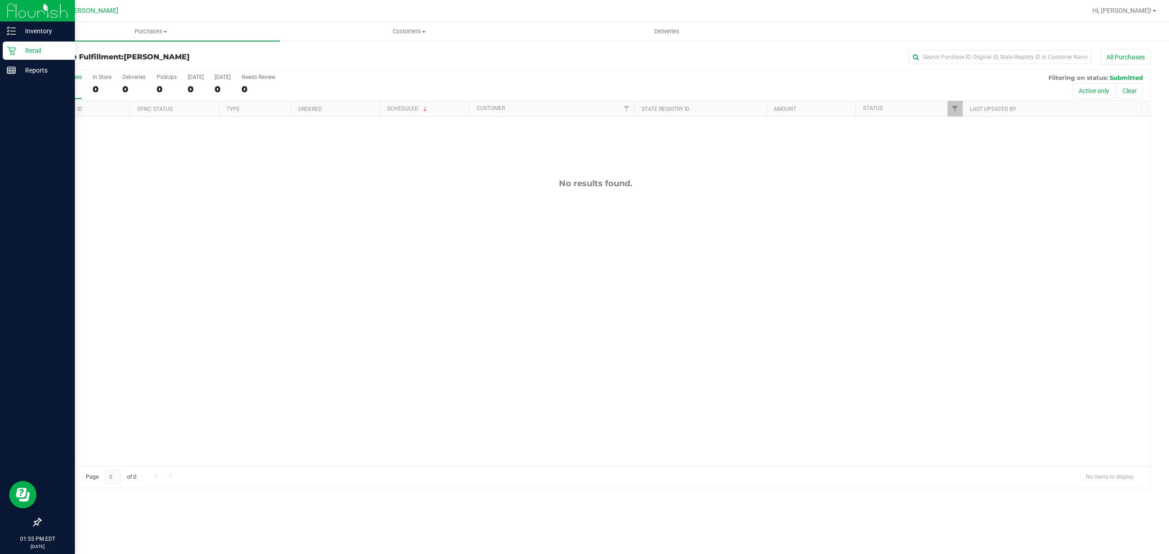
click at [37, 52] on p "Retail" at bounding box center [43, 50] width 55 height 11
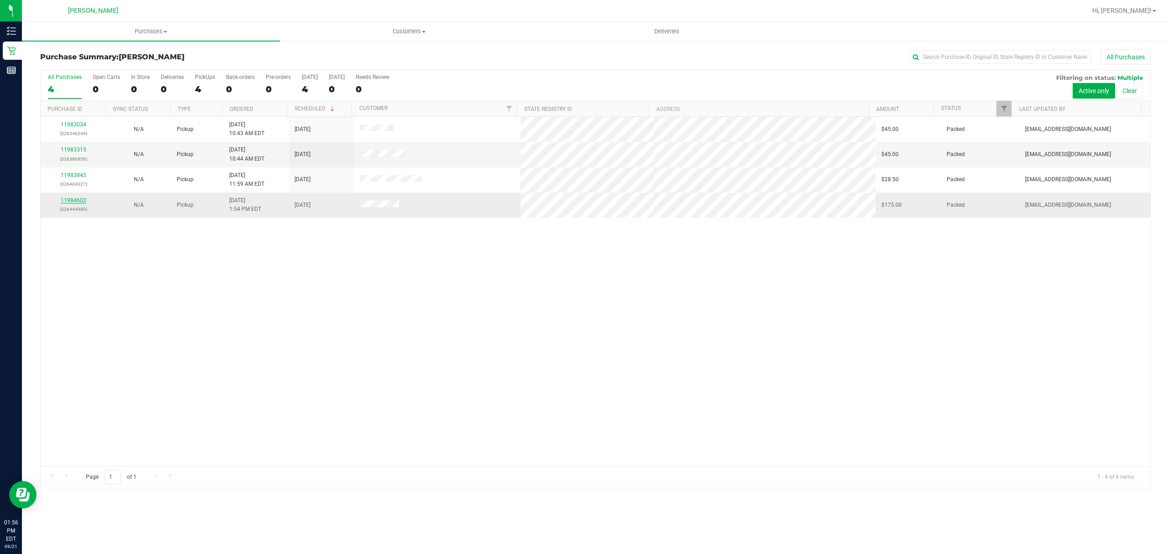
click at [80, 202] on link "11984602" at bounding box center [74, 200] width 26 height 6
